Goal: Navigation & Orientation: Find specific page/section

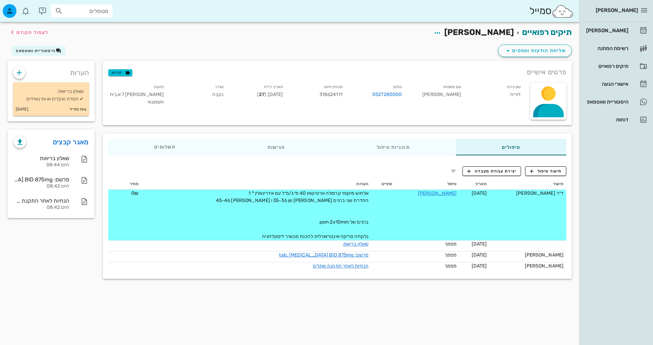
drag, startPoint x: 417, startPoint y: 198, endPoint x: 385, endPoint y: 218, distance: 37.3
click at [386, 218] on table "תיעוד תאריך טיפול שיניים הערות מחיר ד״ר [PERSON_NAME] [DATE] [PERSON_NAME] אלחו…" at bounding box center [337, 226] width 458 height 95
click at [29, 34] on span "לעמוד הקודם" at bounding box center [32, 32] width 32 height 6
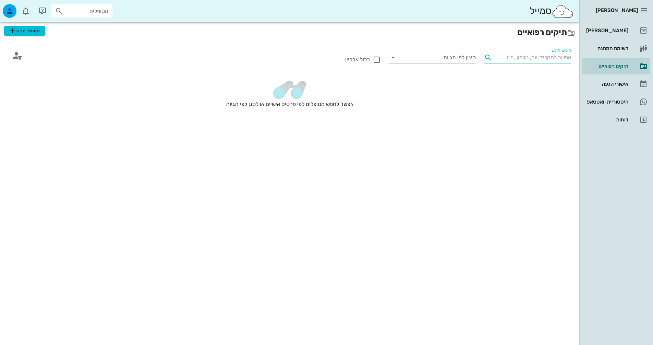
click at [546, 57] on input "חיפוש חופשי" at bounding box center [533, 57] width 76 height 11
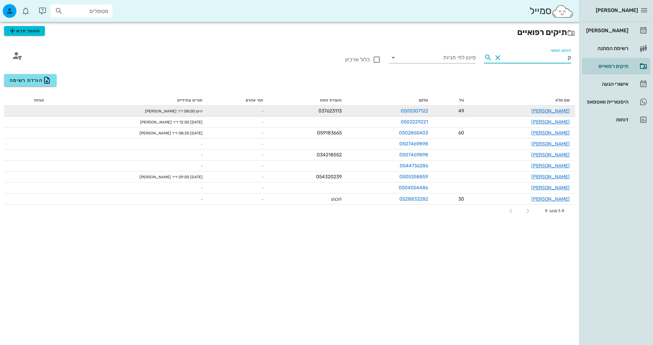
type input "ק"
click at [543, 110] on div "[PERSON_NAME]" at bounding box center [522, 110] width 95 height 7
click at [558, 111] on link "[PERSON_NAME]" at bounding box center [550, 111] width 38 height 6
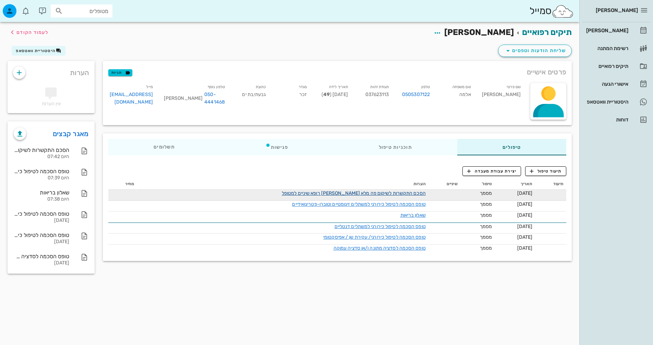
click at [338, 194] on link "הסכם התקשרות לשיקום פה מלא [PERSON_NAME] רופא שיניים למטופל" at bounding box center [354, 193] width 144 height 6
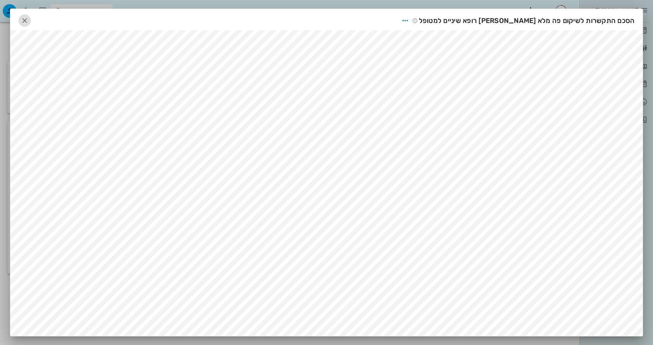
click at [29, 17] on icon "button" at bounding box center [25, 20] width 8 height 8
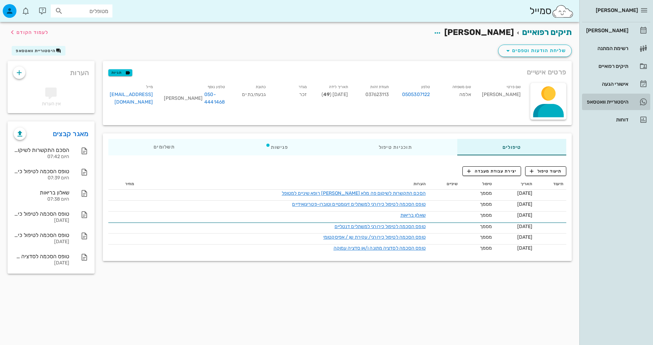
click at [609, 103] on div "היסטוריית וואטסאפ" at bounding box center [607, 101] width 44 height 5
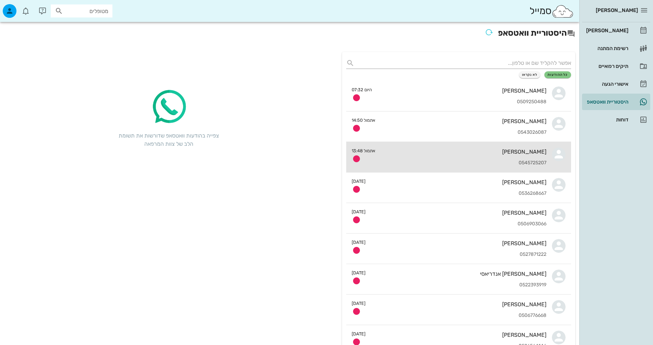
click at [448, 162] on div "0545725207" at bounding box center [464, 163] width 166 height 6
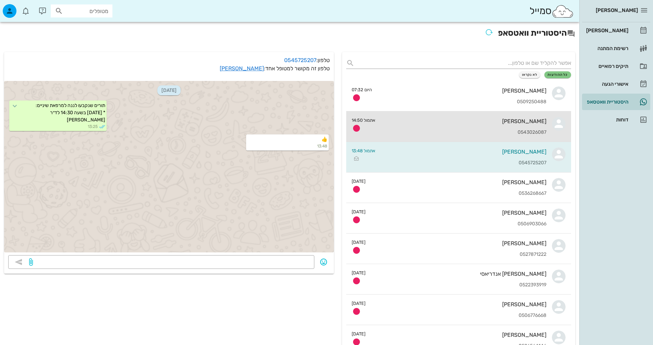
click at [437, 118] on div "[PERSON_NAME]" at bounding box center [464, 121] width 166 height 7
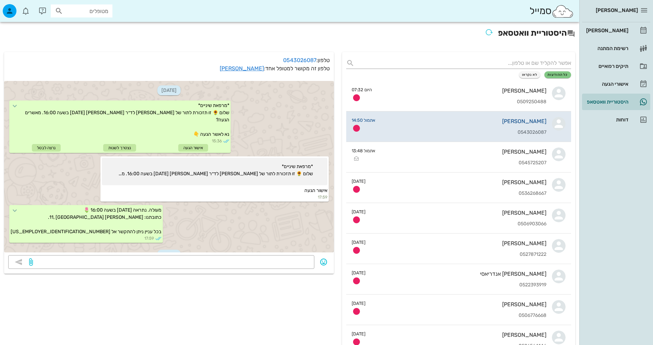
scroll to position [75, 0]
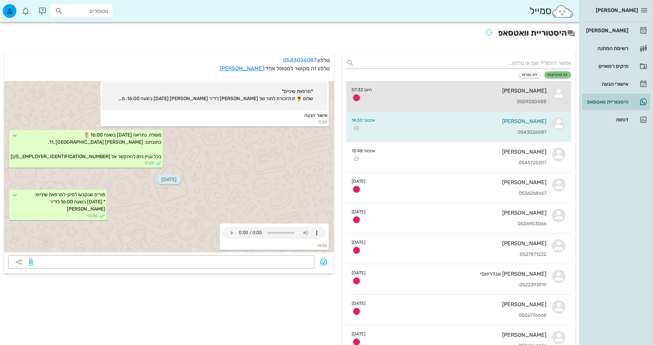
click at [452, 95] on div "[PERSON_NAME] 0509250488" at bounding box center [461, 96] width 169 height 30
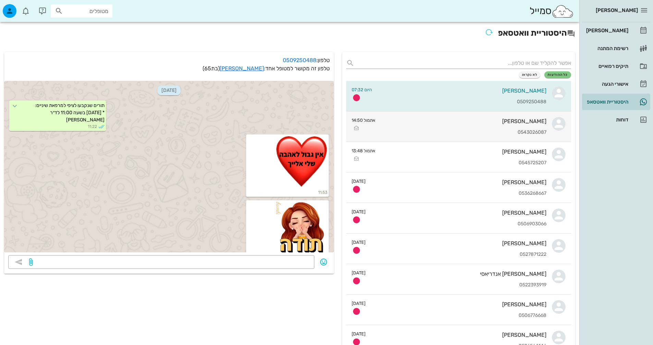
scroll to position [395, 0]
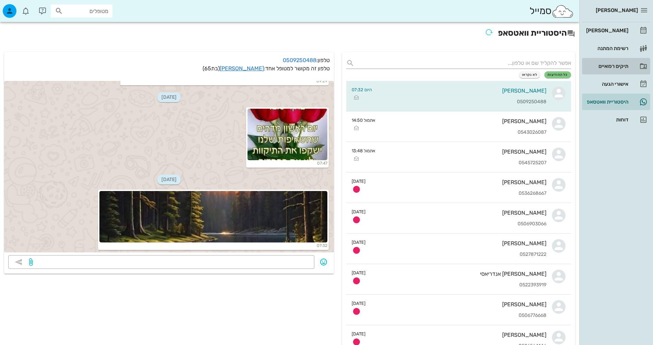
click at [615, 68] on div "תיקים רפואיים" at bounding box center [607, 65] width 44 height 5
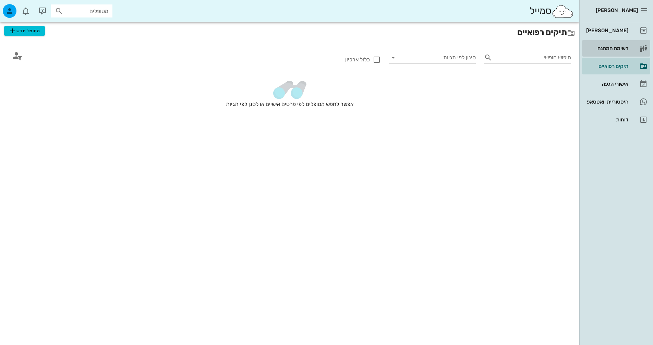
click at [621, 46] on div "רשימת המתנה" at bounding box center [607, 48] width 44 height 5
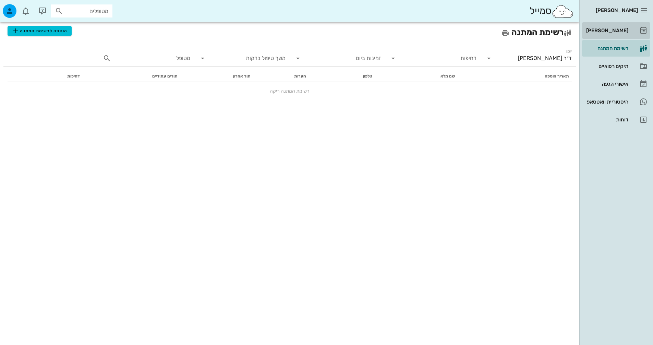
click at [631, 29] on link "[PERSON_NAME]" at bounding box center [616, 30] width 68 height 16
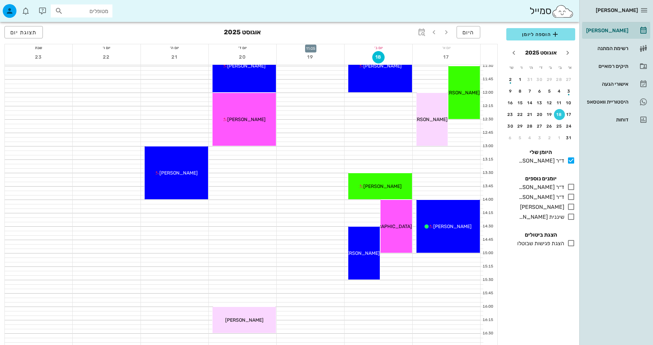
scroll to position [240, 0]
